Goal: Information Seeking & Learning: Learn about a topic

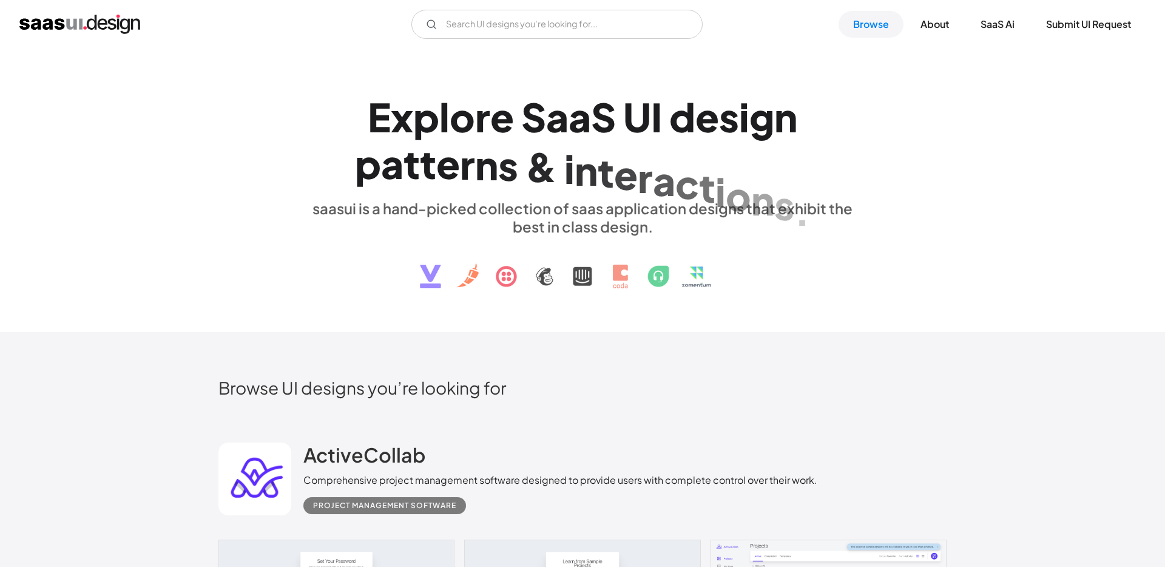
click at [812, 133] on h1 "E x p l o r e S a a S U I d e s i g n p a t t e r n s & i n t e r a c t i o n s…" at bounding box center [582, 139] width 558 height 93
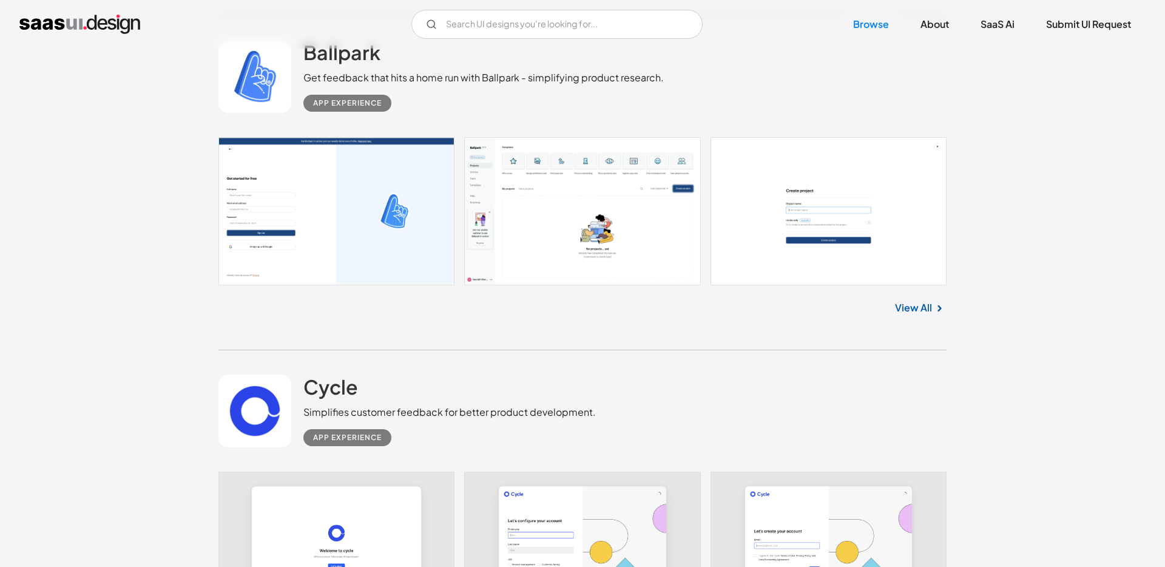
scroll to position [5306, 0]
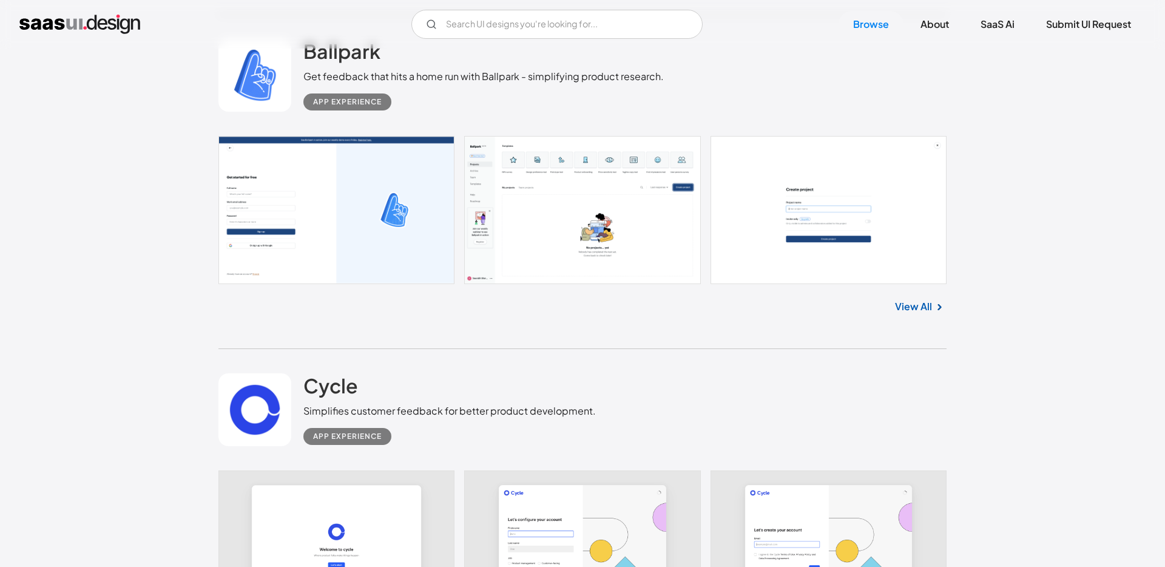
click at [489, 249] on link at bounding box center [582, 210] width 728 height 148
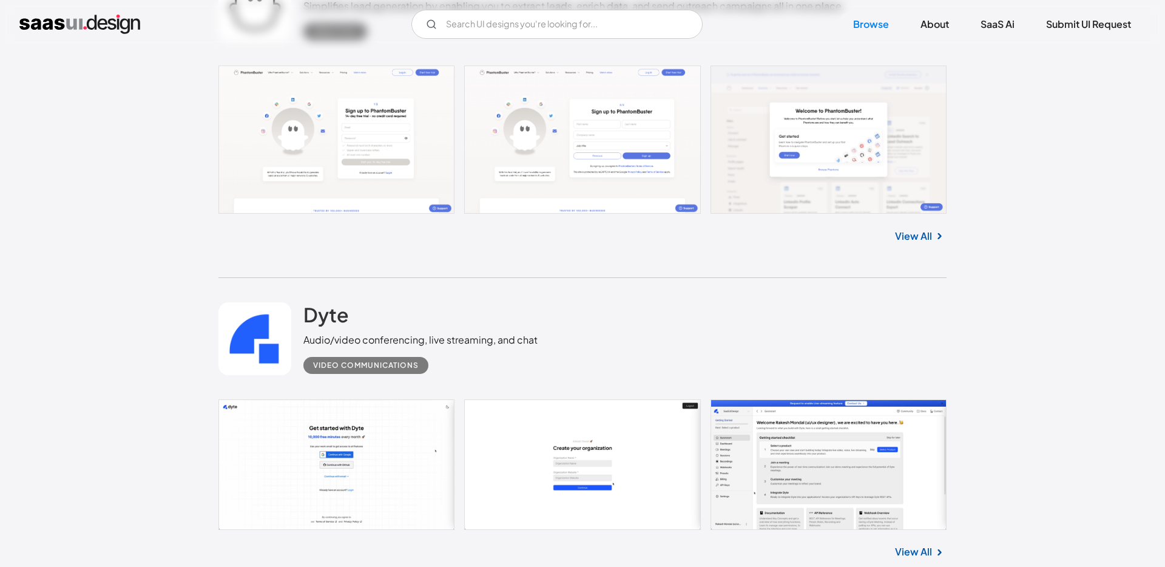
scroll to position [3069, 0]
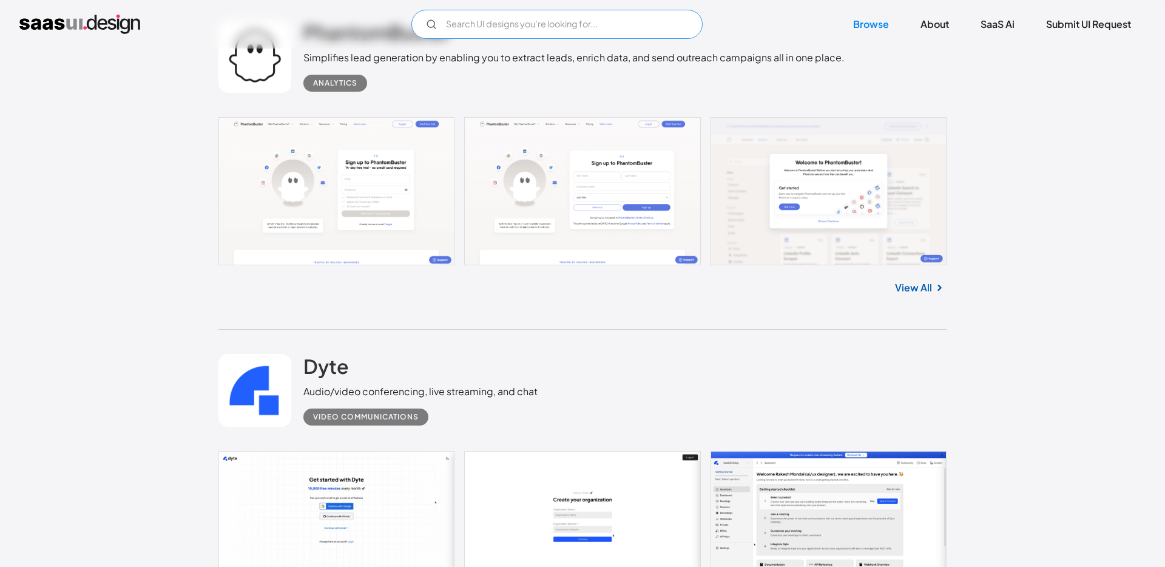
click at [569, 33] on input "Email Form" at bounding box center [556, 24] width 291 height 29
type input "さ"
click at [468, 29] on input "sidemenu" at bounding box center [556, 24] width 291 height 29
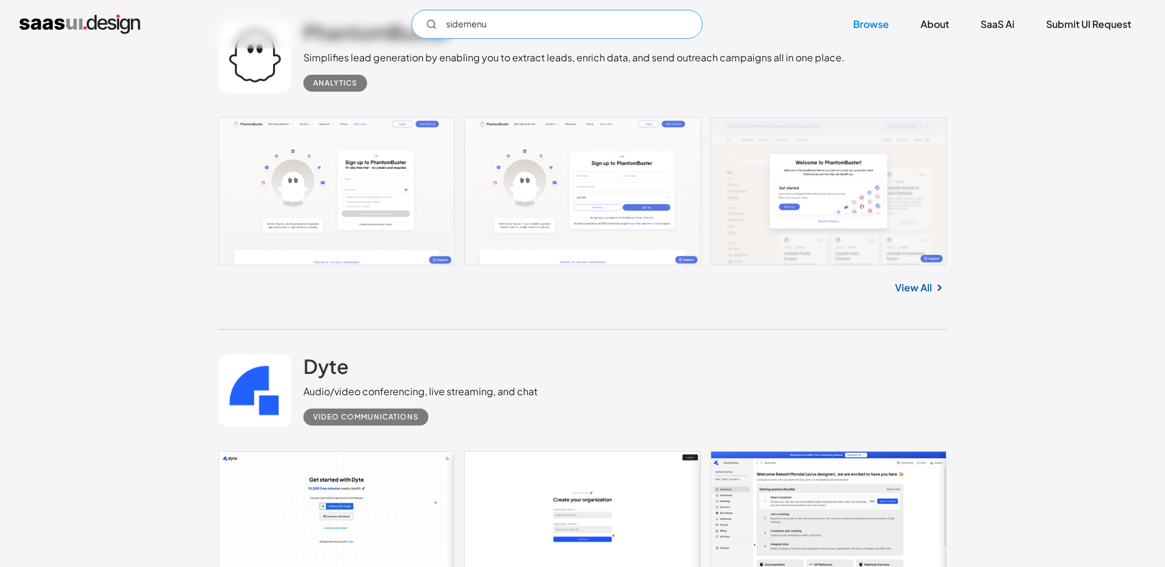
click at [527, 19] on input "sidemenu" at bounding box center [556, 24] width 291 height 29
type input "sidemenu"
click at [879, 21] on link "Browse" at bounding box center [870, 24] width 65 height 27
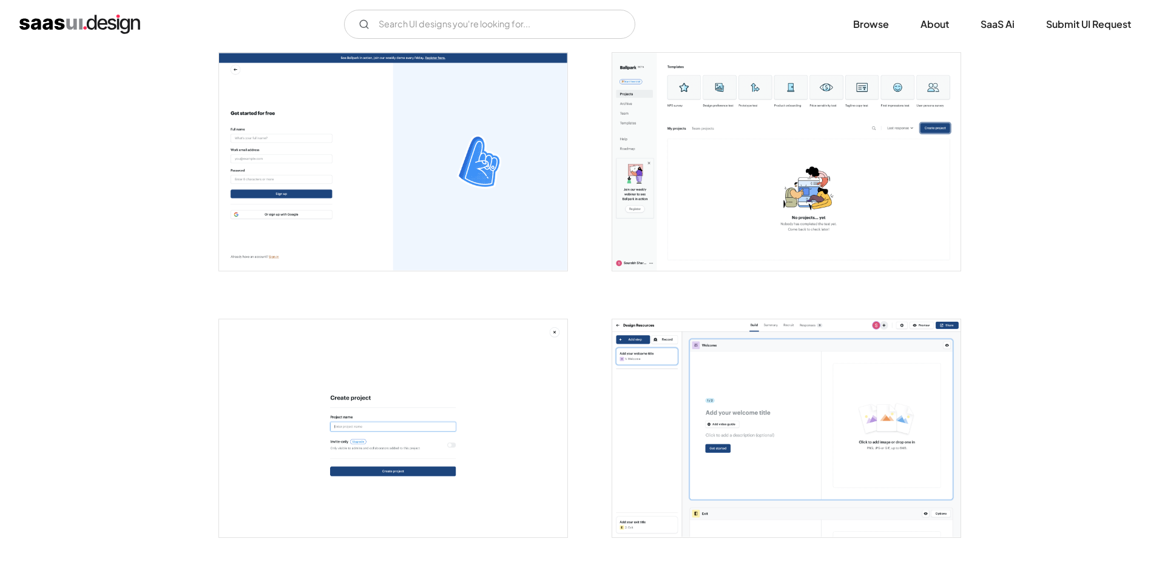
scroll to position [251, 0]
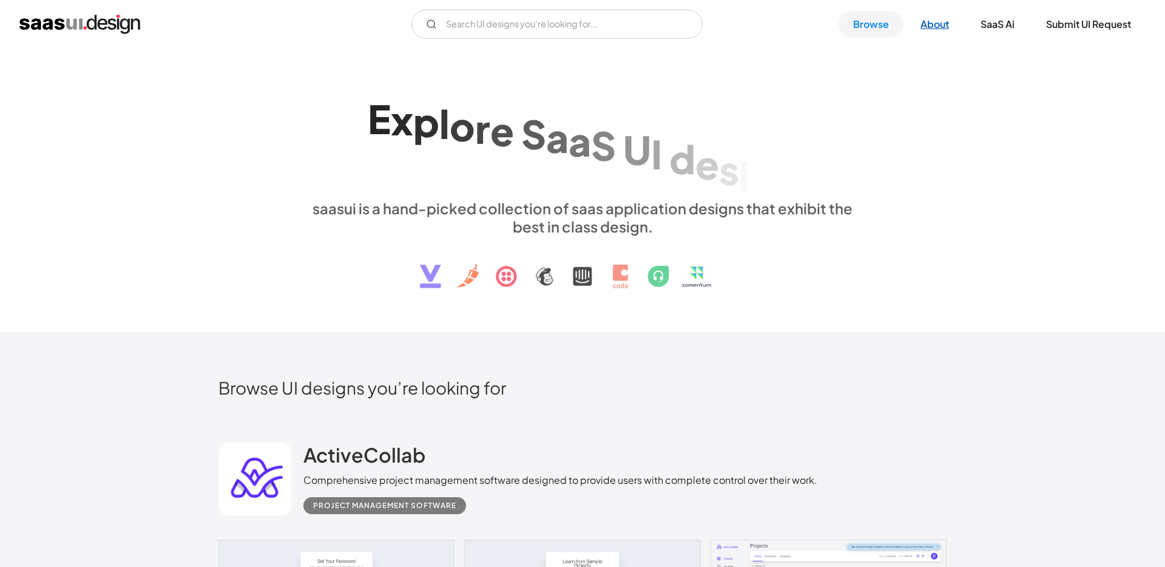
click at [945, 27] on link "About" at bounding box center [935, 24] width 58 height 27
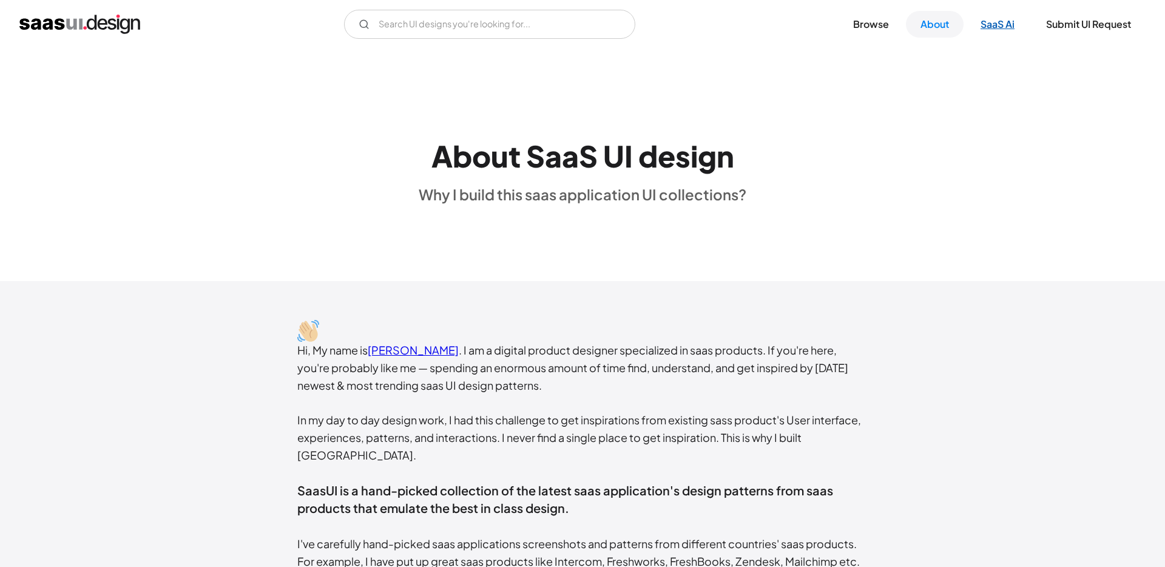
click at [1014, 26] on link "SaaS Ai" at bounding box center [997, 24] width 63 height 27
click at [1114, 26] on link "Submit UI Request" at bounding box center [1088, 24] width 114 height 27
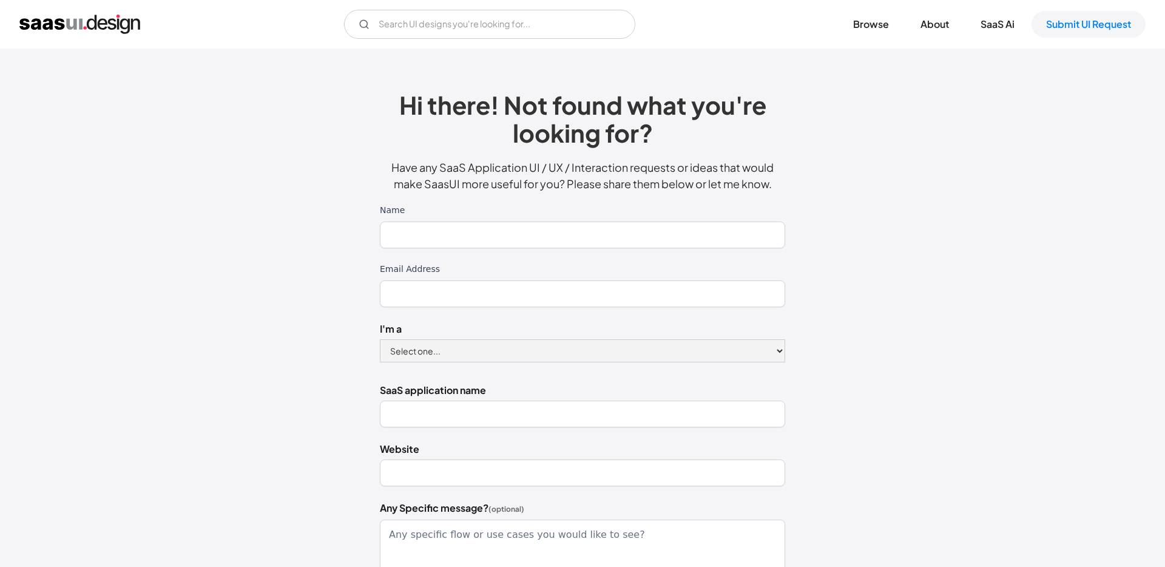
click at [940, 242] on div "Hi there! Not found what you're looking for? Have any SaaS Application UI / UX …" at bounding box center [582, 416] width 849 height 710
click at [868, 22] on link "Browse" at bounding box center [870, 24] width 65 height 27
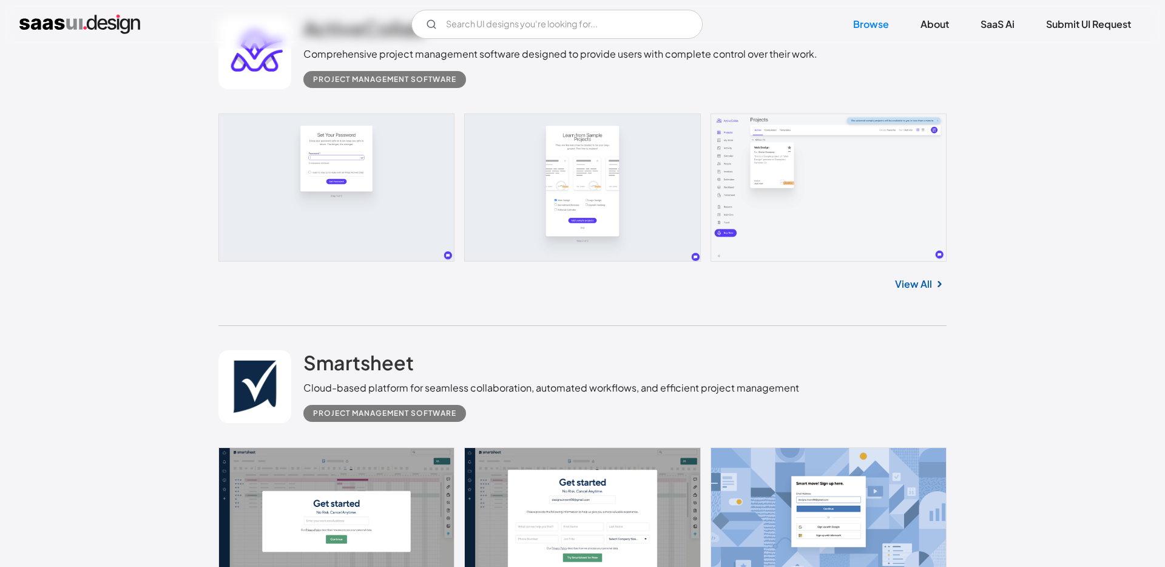
scroll to position [428, 0]
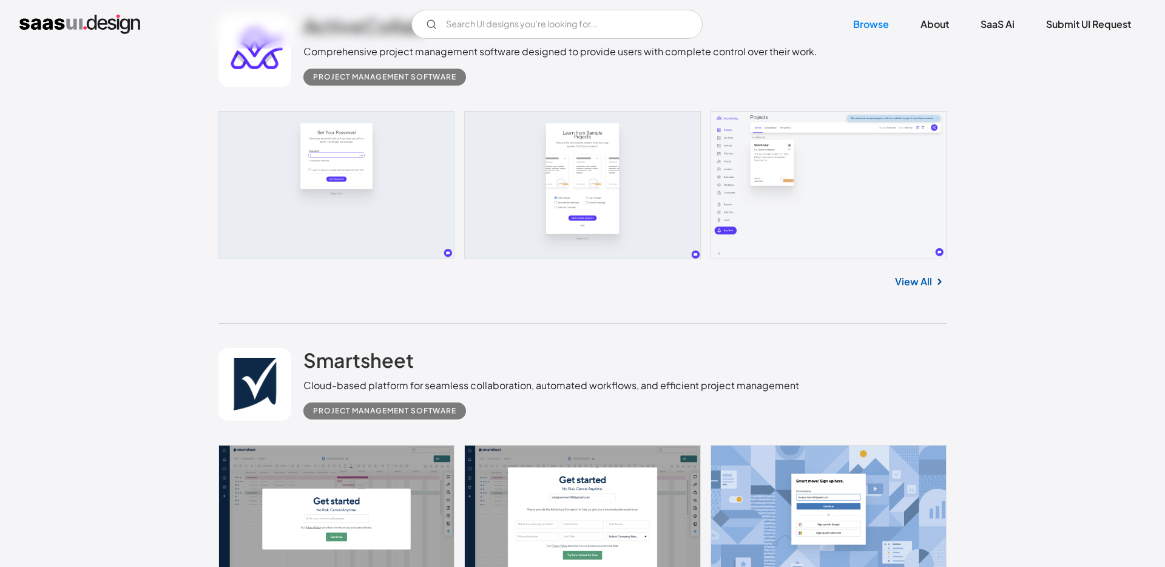
click at [910, 280] on link "View All" at bounding box center [913, 281] width 37 height 15
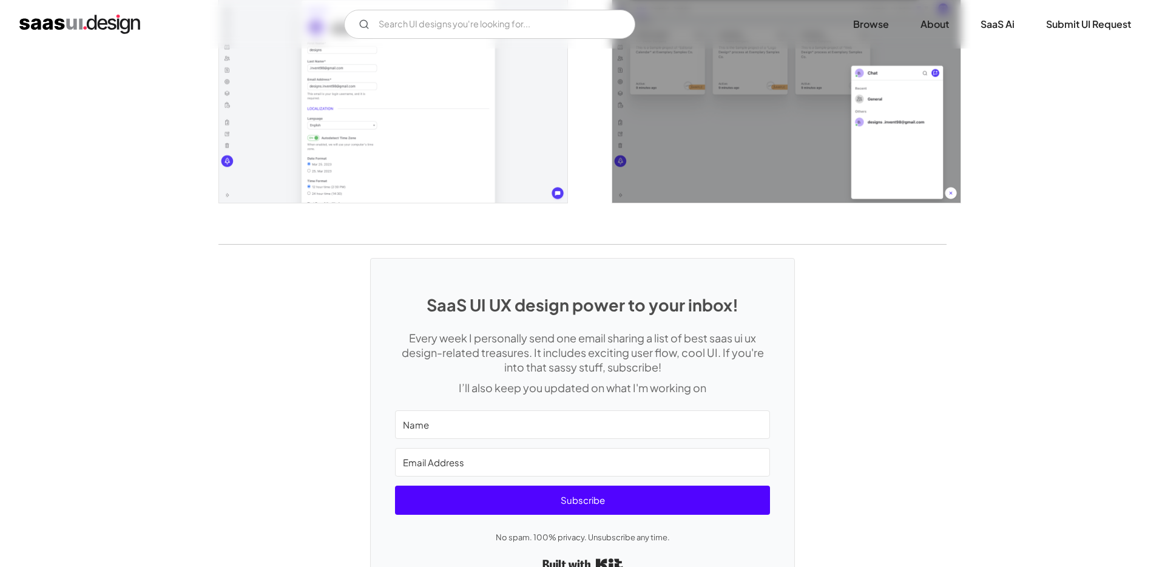
scroll to position [2768, 0]
